Goal: Task Accomplishment & Management: Use online tool/utility

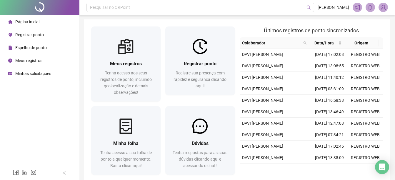
click at [38, 36] on span "Registrar ponto" at bounding box center [29, 34] width 29 height 5
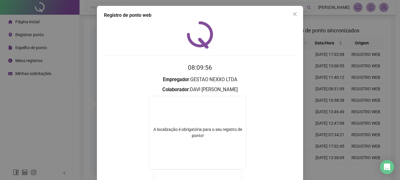
click at [347, 85] on div "Registro de ponto web 08:09:56 Empregador : GESTAO NEXXO LTDA Colaborador : DAV…" at bounding box center [200, 90] width 400 height 180
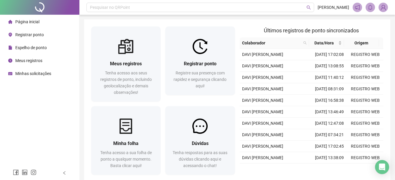
click at [26, 35] on span "Registrar ponto" at bounding box center [29, 34] width 29 height 5
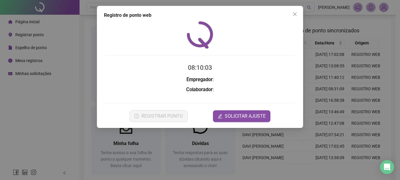
click at [342, 114] on div "Registro de ponto web 08:10:03 Empregador : Colaborador : REGISTRAR PONTO SOLIC…" at bounding box center [200, 90] width 400 height 180
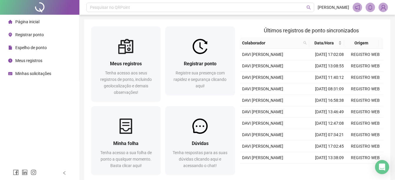
click at [20, 33] on span "Registrar ponto" at bounding box center [29, 34] width 29 height 5
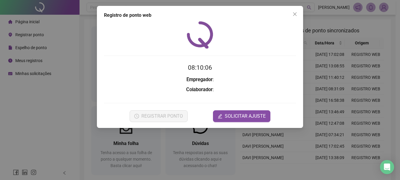
drag, startPoint x: 350, startPoint y: 104, endPoint x: 41, endPoint y: 57, distance: 312.7
click at [350, 104] on div "Registro de ponto web 08:10:06 Empregador : Colaborador : REGISTRAR PONTO SOLIC…" at bounding box center [200, 90] width 400 height 180
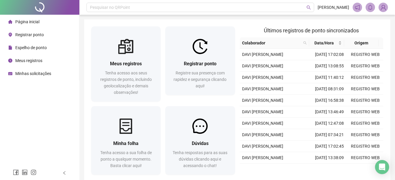
click at [31, 35] on span "Registrar ponto" at bounding box center [29, 34] width 29 height 5
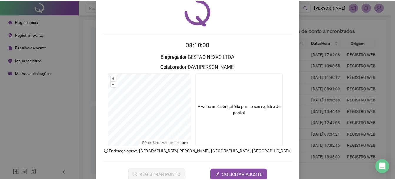
scroll to position [29, 0]
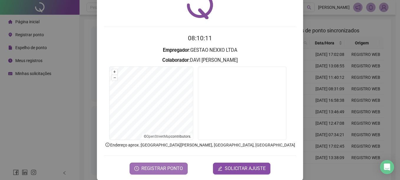
click at [147, 168] on span "REGISTRAR PONTO" at bounding box center [162, 168] width 42 height 7
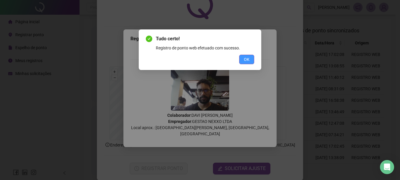
click at [247, 59] on span "OK" at bounding box center [247, 59] width 6 height 6
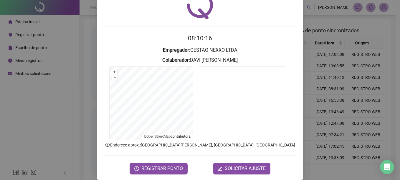
click at [354, 72] on div "Registro de ponto web 08:10:16 Empregador : GESTAO NEXXO LTDA Colaborador : [PE…" at bounding box center [200, 90] width 400 height 180
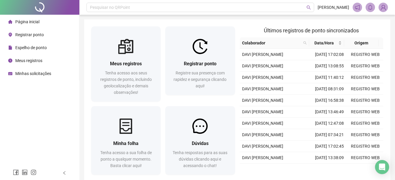
drag, startPoint x: 31, startPoint y: 53, endPoint x: 32, endPoint y: 47, distance: 6.6
click at [31, 53] on div "Espelho de ponto" at bounding box center [27, 48] width 39 height 12
click at [32, 47] on span "Espelho de ponto" at bounding box center [31, 47] width 32 height 5
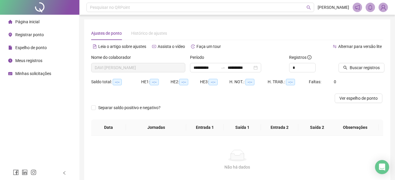
type input "**********"
click at [30, 37] on span "Registrar ponto" at bounding box center [29, 34] width 29 height 5
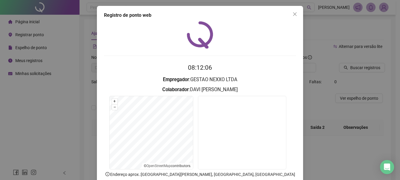
click at [330, 86] on div "Registro de ponto web 08:12:06 Empregador : GESTAO NEXXO LTDA Colaborador : [PE…" at bounding box center [200, 90] width 400 height 180
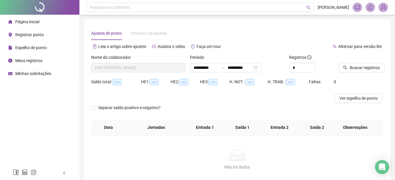
click at [24, 24] on span "Página inicial" at bounding box center [27, 21] width 24 height 5
